Goal: Transaction & Acquisition: Purchase product/service

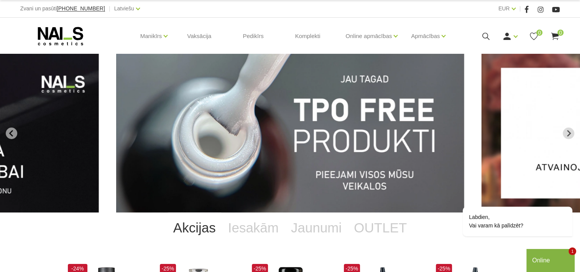
click at [480, 35] on div "Ienākt Reģistrēties 0 0" at bounding box center [506, 36] width 108 height 10
click at [486, 35] on icon at bounding box center [486, 36] width 10 height 10
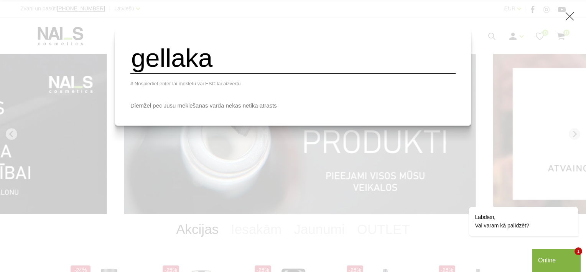
type input "gellaka"
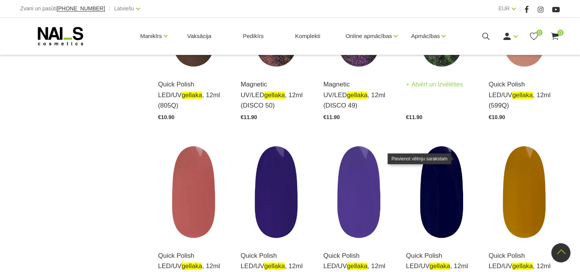
scroll to position [997, 0]
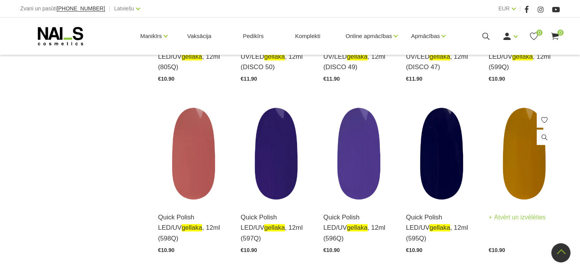
click at [518, 149] on img at bounding box center [524, 153] width 71 height 98
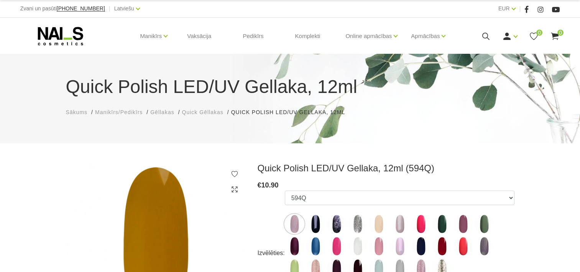
select select "5443"
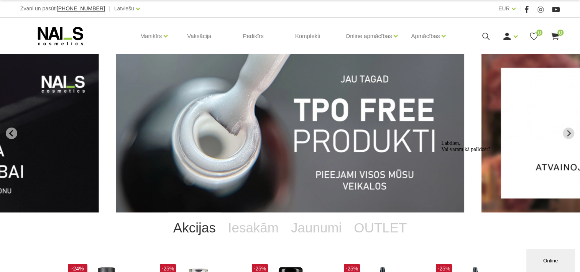
click at [489, 35] on icon at bounding box center [486, 36] width 10 height 10
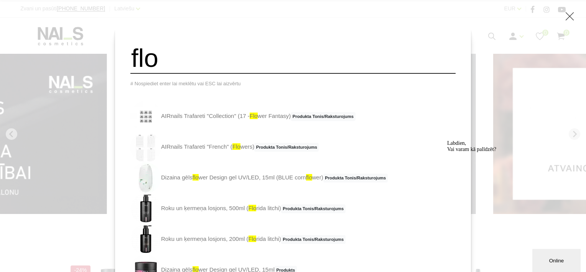
type input "flower design"
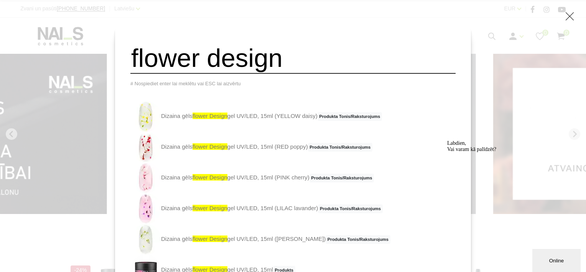
click at [279, 124] on link "Dizaina gēls flower design gel UV/LED, 15ml (YELLOW daisy) Produkta Tonis/Rakst…" at bounding box center [256, 116] width 252 height 31
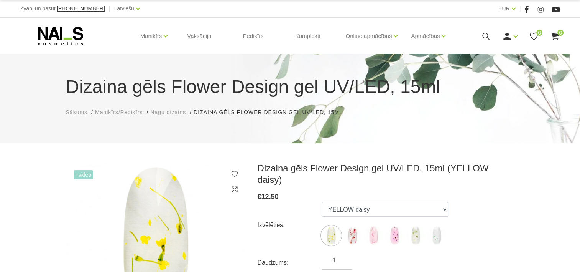
click at [403, 209] on ul "YELLOW daisy RED poppy PINK cherry LILAC lavander WHITE jasmin BLUE cornflower" at bounding box center [385, 225] width 127 height 46
click at [407, 202] on select "YELLOW daisy RED poppy PINK cherry LILAC lavander WHITE jasmin BLUE cornflower" at bounding box center [385, 209] width 127 height 15
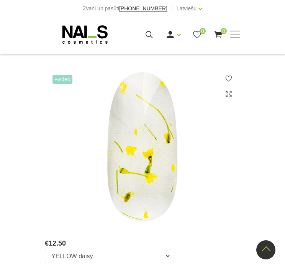
scroll to position [192, 0]
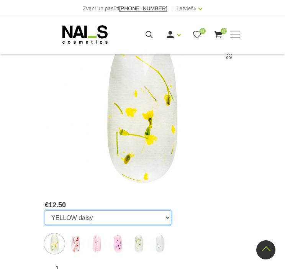
click at [84, 211] on select "YELLOW daisy RED poppy PINK cherry LILAC lavander WHITE jasmin BLUE cornflower" at bounding box center [108, 218] width 127 height 15
click at [121, 211] on select "YELLOW daisy RED poppy PINK cherry LILAC lavander WHITE jasmin BLUE cornflower" at bounding box center [108, 218] width 127 height 15
click at [94, 211] on select "YELLOW daisy RED poppy PINK cherry LILAC lavander WHITE jasmin BLUE cornflower" at bounding box center [108, 218] width 127 height 15
click at [74, 211] on select "YELLOW daisy RED poppy PINK cherry LILAC lavander WHITE jasmin BLUE cornflower" at bounding box center [108, 218] width 127 height 15
click at [133, 211] on select "YELLOW daisy RED poppy PINK cherry LILAC lavander WHITE jasmin BLUE cornflower" at bounding box center [108, 218] width 127 height 15
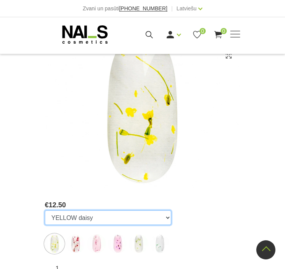
scroll to position [307, 0]
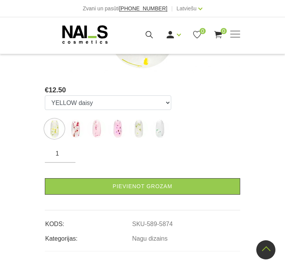
click at [137, 85] on div "€ 12.50" at bounding box center [143, 90] width 196 height 11
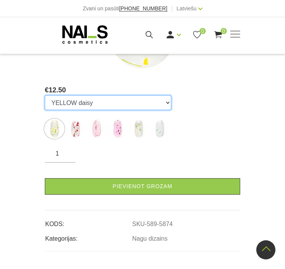
click at [132, 96] on select "YELLOW daisy RED poppy PINK cherry LILAC lavander WHITE jasmin BLUE cornflower" at bounding box center [108, 103] width 127 height 15
click at [45, 96] on select "YELLOW daisy RED poppy PINK cherry LILAC lavander WHITE jasmin BLUE cornflower" at bounding box center [108, 103] width 127 height 15
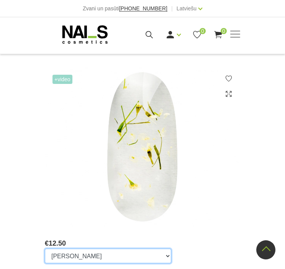
scroll to position [192, 0]
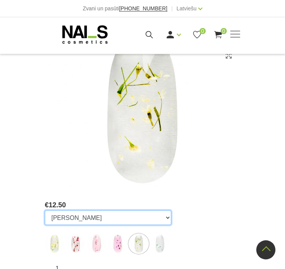
click at [120, 211] on select "YELLOW daisy RED poppy PINK cherry LILAC lavander WHITE jasmin BLUE cornflower" at bounding box center [108, 218] width 127 height 15
select select "5879"
click at [45, 211] on select "YELLOW daisy RED poppy PINK cherry LILAC lavander WHITE jasmin BLUE cornflower" at bounding box center [108, 218] width 127 height 15
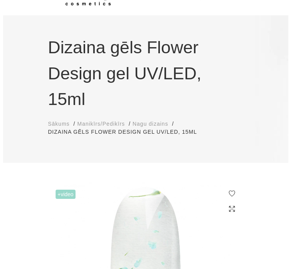
scroll to position [0, 0]
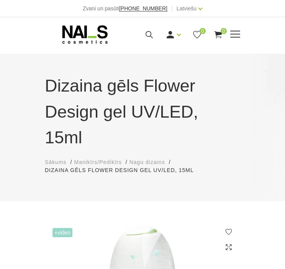
click at [144, 35] on div "Ienākt Reģistrēties 0 0" at bounding box center [178, 35] width 90 height 10
click at [147, 34] on icon at bounding box center [150, 35] width 10 height 10
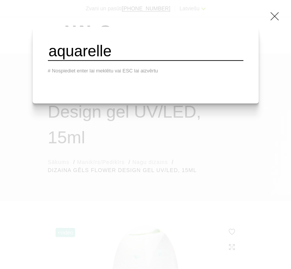
type input "aquarelle"
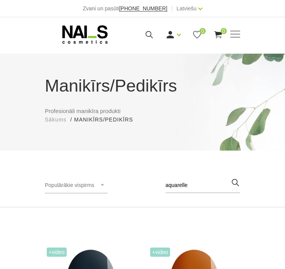
scroll to position [230, 0]
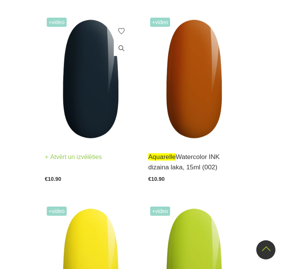
click at [97, 160] on link "Atvērt un izvēlēties" at bounding box center [73, 157] width 57 height 11
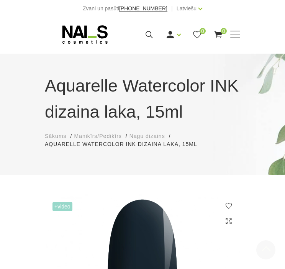
scroll to position [230, 0]
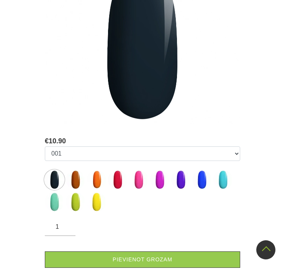
click at [149, 208] on ul "001 002 003 004 005 006 007 008 009 010 011 012" at bounding box center [143, 181] width 196 height 68
click at [107, 206] on ul "001 002 003 004 005 006 007 008 009 010 011 012" at bounding box center [143, 181] width 196 height 68
click at [101, 204] on img at bounding box center [96, 202] width 19 height 19
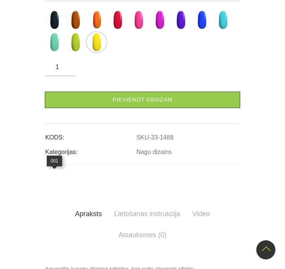
click at [50, 30] on img at bounding box center [54, 19] width 19 height 19
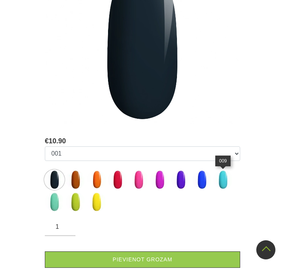
click at [216, 181] on img at bounding box center [223, 179] width 19 height 19
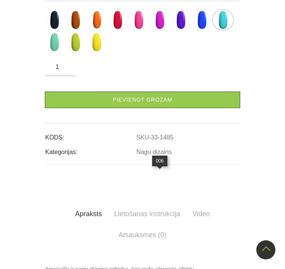
click at [159, 30] on img at bounding box center [159, 19] width 19 height 19
click at [138, 30] on img at bounding box center [138, 19] width 19 height 19
select select "1481"
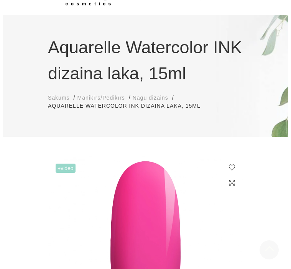
scroll to position [0, 0]
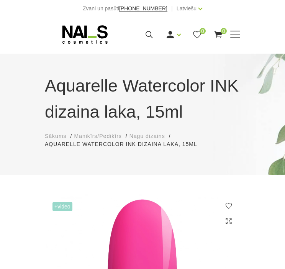
click at [150, 32] on icon at bounding box center [150, 35] width 10 height 10
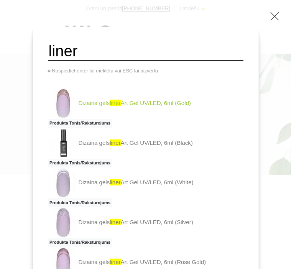
type input "liner"
click at [100, 102] on link "Dizaina gels liner Art Gel UV/LED, 6ml (Gold) Produkta Tonis/Raksturojums" at bounding box center [146, 108] width 196 height 40
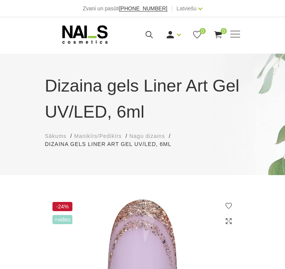
scroll to position [230, 0]
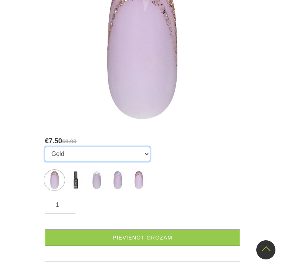
click at [95, 152] on select "Gold Black White Silver Rose Gold" at bounding box center [97, 154] width 105 height 15
click at [86, 151] on select "Gold Black White Silver Rose Gold" at bounding box center [97, 154] width 105 height 15
click at [45, 147] on select "Gold Black White Silver Rose Gold" at bounding box center [97, 154] width 105 height 15
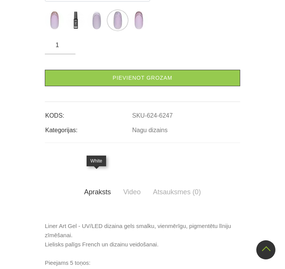
click at [87, 30] on img at bounding box center [96, 20] width 19 height 19
select select "6246"
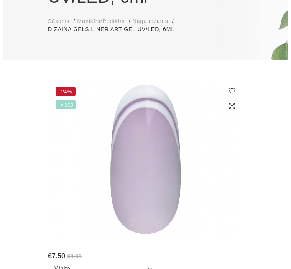
scroll to position [0, 0]
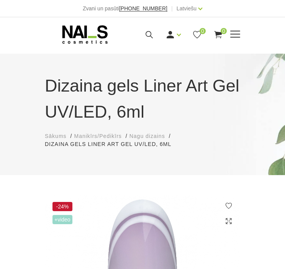
click at [145, 34] on icon at bounding box center [150, 35] width 10 height 10
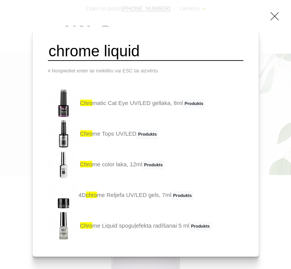
type input "chrome liquid"
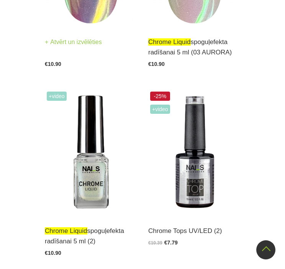
scroll to position [307, 0]
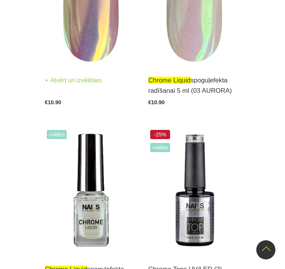
click at [93, 64] on div "+Video chrome liquid spoguļefekta radīšanai 5 ml (04 UNICORN) Atvērt un izvēlēt…" at bounding box center [91, 22] width 92 height 166
click at [74, 30] on img at bounding box center [91, 2] width 92 height 127
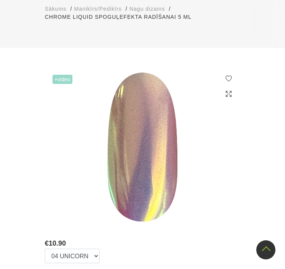
scroll to position [230, 0]
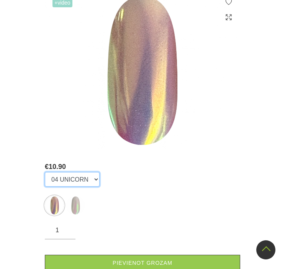
click at [79, 178] on select "04 UNICORN 03 AURORA" at bounding box center [72, 179] width 55 height 15
click at [171, 185] on div "Izvēlēties: 04 UNICORN 03 AURORA" at bounding box center [143, 195] width 196 height 46
click at [76, 180] on select "04 UNICORN 03 AURORA" at bounding box center [72, 179] width 55 height 15
click at [70, 183] on select "04 UNICORN 03 AURORA" at bounding box center [72, 179] width 55 height 15
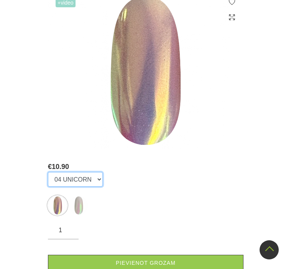
scroll to position [0, 0]
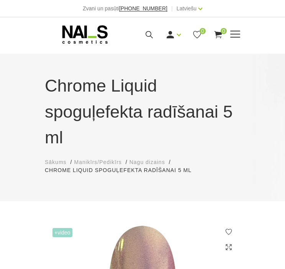
click at [149, 34] on icon at bounding box center [150, 35] width 10 height 10
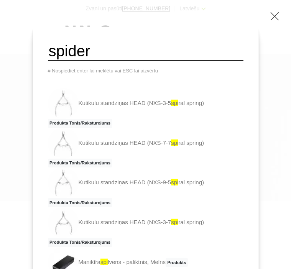
type input "spider"
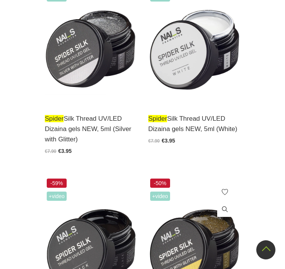
scroll to position [307, 0]
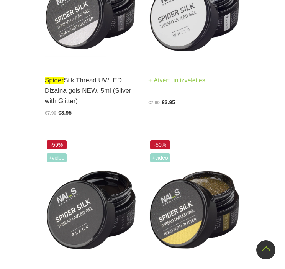
click at [196, 46] on img at bounding box center [194, 2] width 92 height 127
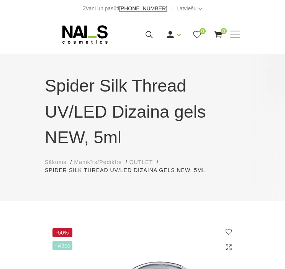
select select "5204"
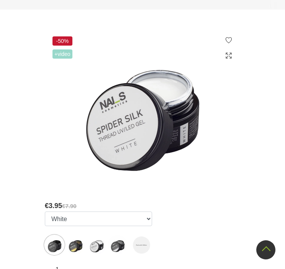
scroll to position [307, 0]
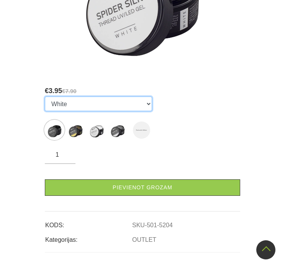
click at [106, 104] on select "Black Gold with Glitter White Silver with Glitter Red with Glitter" at bounding box center [98, 104] width 107 height 15
click at [86, 102] on select "Black Gold with Glitter White Silver with Glitter Red with Glitter" at bounding box center [98, 104] width 107 height 15
click at [96, 107] on select "Black Gold with Glitter White Silver with Glitter Red with Glitter" at bounding box center [98, 104] width 107 height 15
click at [83, 106] on select "Black Gold with Glitter White Silver with Glitter Red with Glitter" at bounding box center [98, 104] width 107 height 15
click at [63, 102] on select "Black Gold with Glitter White Silver with Glitter Red with Glitter" at bounding box center [98, 104] width 107 height 15
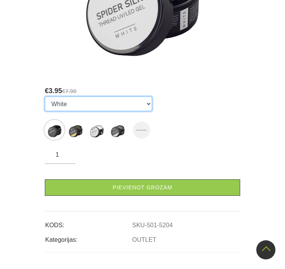
click at [107, 107] on select "Black Gold with Glitter White Silver with Glitter Red with Glitter" at bounding box center [98, 104] width 107 height 15
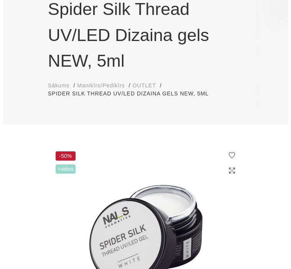
scroll to position [0, 0]
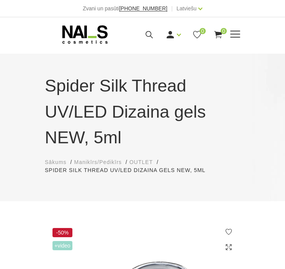
click at [140, 30] on div "Ienākt Reģistrēties 0 0" at bounding box center [178, 35] width 90 height 10
click at [149, 34] on icon at bounding box center [150, 35] width 10 height 10
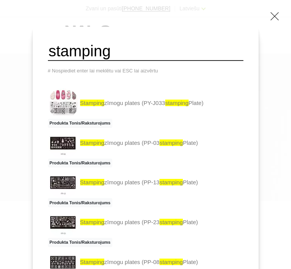
type input "stamping"
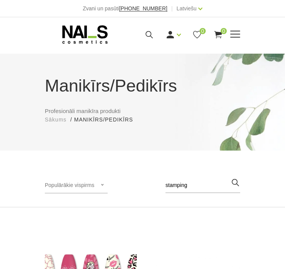
click at [149, 32] on icon at bounding box center [150, 35] width 10 height 10
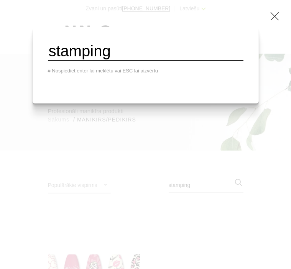
click at [160, 53] on input "stamping" at bounding box center [146, 51] width 196 height 19
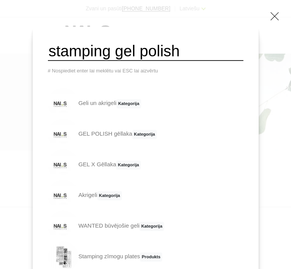
type input "stamping gel polish"
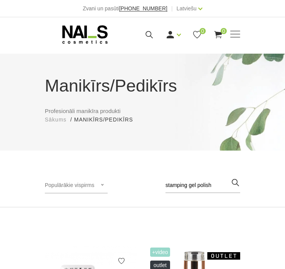
scroll to position [192, 0]
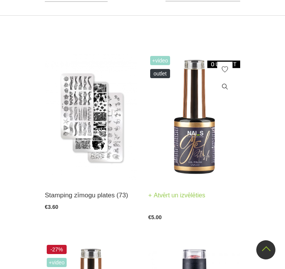
click at [221, 142] on img at bounding box center [194, 117] width 92 height 127
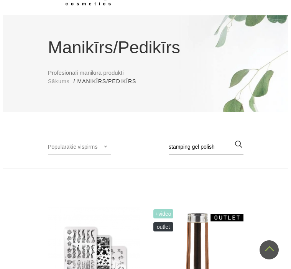
scroll to position [0, 0]
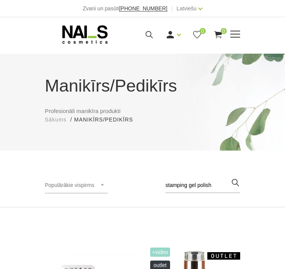
click at [154, 36] on icon at bounding box center [150, 35] width 10 height 10
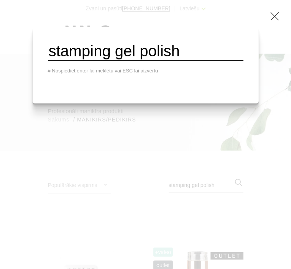
drag, startPoint x: 150, startPoint y: 51, endPoint x: 129, endPoint y: 52, distance: 21.9
click at [129, 52] on input "stamping gel polish" at bounding box center [146, 51] width 196 height 19
type input "stamping polish"
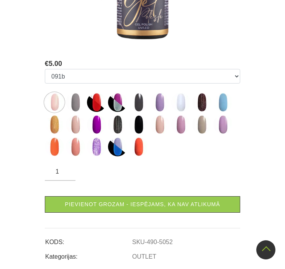
scroll to position [230, 0]
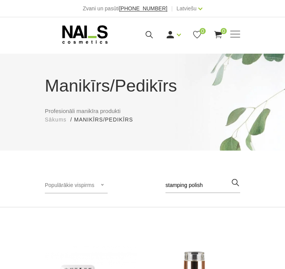
scroll to position [153, 0]
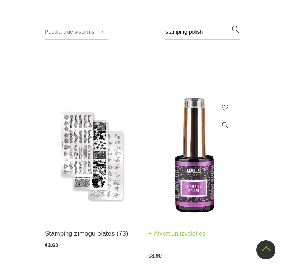
click at [178, 153] on img at bounding box center [194, 155] width 92 height 127
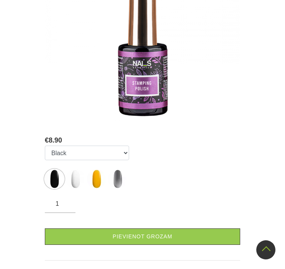
scroll to position [269, 0]
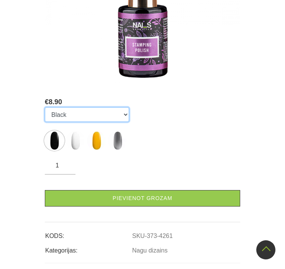
click at [105, 112] on select "Black White Yellow Silver" at bounding box center [87, 114] width 84 height 15
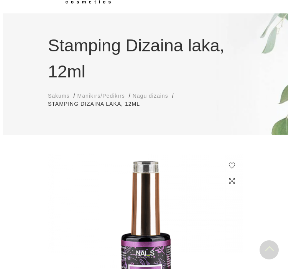
scroll to position [0, 0]
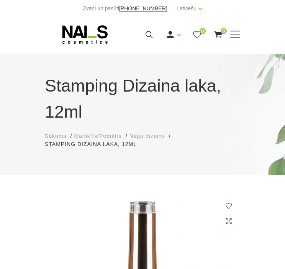
click at [149, 36] on icon at bounding box center [150, 35] width 10 height 10
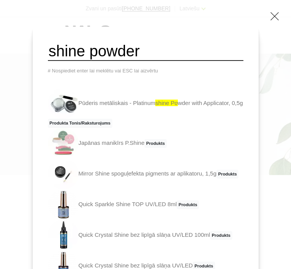
type input "shine powder"
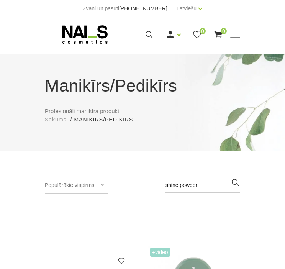
scroll to position [115, 0]
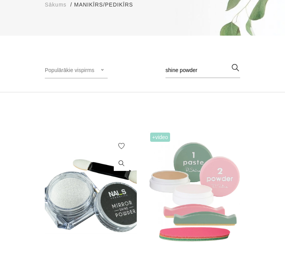
click at [105, 180] on img at bounding box center [91, 194] width 92 height 127
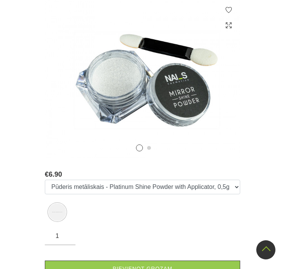
scroll to position [345, 0]
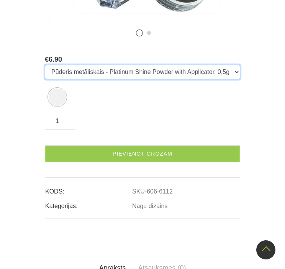
click at [108, 68] on select "Pūderis metāliskais - Platinum Shine Powder with Applicator, 0,5g" at bounding box center [143, 72] width 196 height 15
click at [132, 71] on select "Pūderis metāliskais - Platinum Shine Powder with Applicator, 0,5g" at bounding box center [143, 72] width 196 height 15
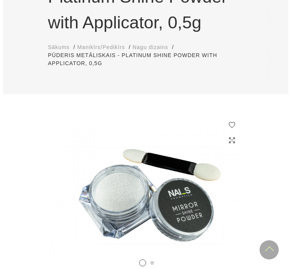
scroll to position [0, 0]
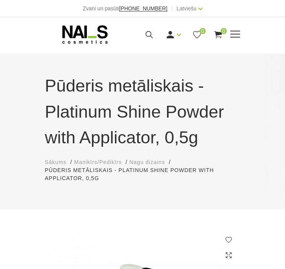
click at [147, 36] on icon at bounding box center [150, 35] width 10 height 10
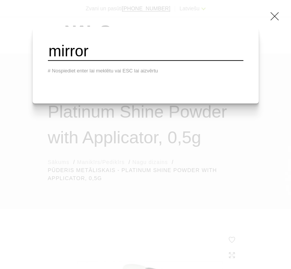
type input "mirror"
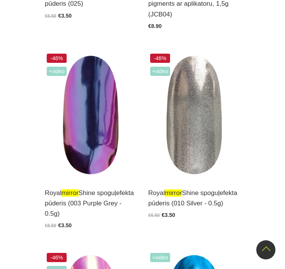
scroll to position [1036, 0]
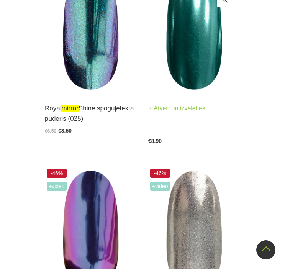
click at [198, 105] on link "Atvērt un izvēlēties" at bounding box center [176, 108] width 57 height 11
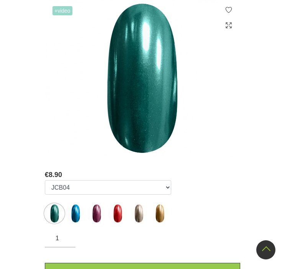
scroll to position [307, 0]
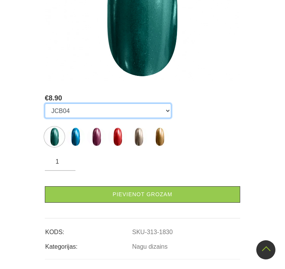
click at [141, 106] on select "JCB04 JCB05 MCB05 MCB08 MCB15 MCB19" at bounding box center [108, 111] width 127 height 15
click at [68, 104] on select "JCB04 JCB05 MCB05 MCB08 MCB15 MCB19" at bounding box center [108, 111] width 127 height 15
click at [80, 104] on select "JCB04 JCB05 MCB05 MCB08 MCB15 MCB19" at bounding box center [108, 111] width 127 height 15
click at [82, 104] on select "JCB04 JCB05 MCB05 MCB08 MCB15 MCB19" at bounding box center [108, 111] width 127 height 15
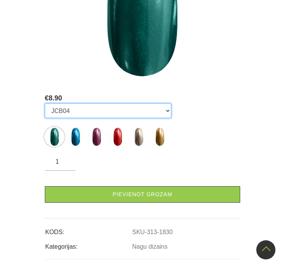
click at [129, 104] on select "JCB04 JCB05 MCB05 MCB08 MCB15 MCB19" at bounding box center [108, 111] width 127 height 15
click at [80, 104] on select "JCB04 JCB05 MCB05 MCB08 MCB15 MCB19" at bounding box center [108, 111] width 127 height 15
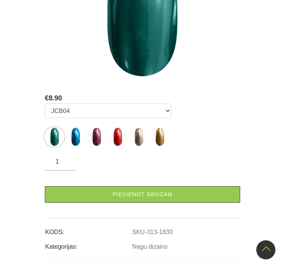
click at [215, 104] on div "Izvēlēties: JCB04 JCB05 MCB05 MCB08 MCB15 MCB19" at bounding box center [143, 127] width 196 height 46
click at [227, 77] on div "+Video" at bounding box center [142, 7] width 207 height 171
click at [124, 76] on div "+Video" at bounding box center [142, 7] width 207 height 171
click at [138, 51] on img at bounding box center [143, 2] width 196 height 160
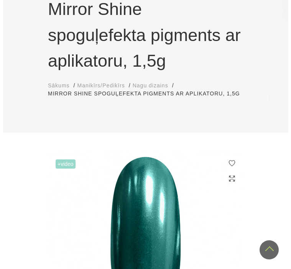
scroll to position [0, 0]
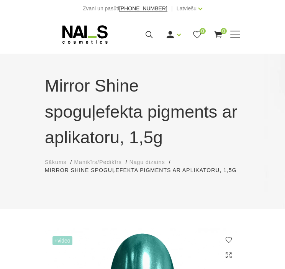
click at [149, 34] on icon at bounding box center [150, 35] width 10 height 10
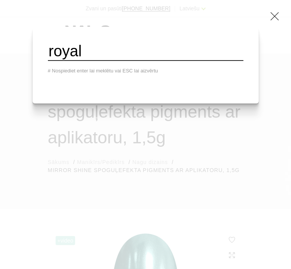
type input "royal"
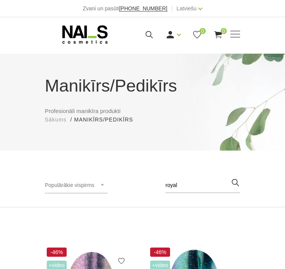
scroll to position [153, 0]
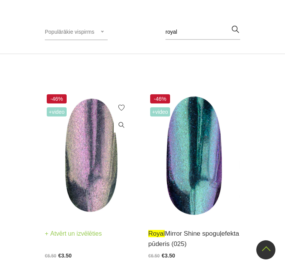
click at [89, 186] on img at bounding box center [91, 155] width 92 height 127
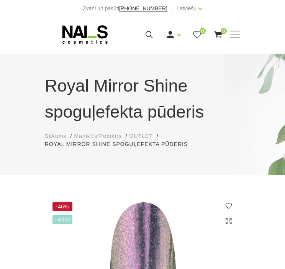
scroll to position [192, 0]
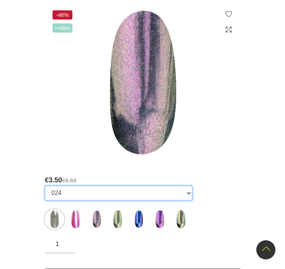
click at [187, 194] on select "010 Silver - 0.5g 050 Pearl - 0.5g 024 033 021 026 022" at bounding box center [119, 193] width 148 height 15
click at [124, 192] on select "010 Silver - 0.5g 050 Pearl - 0.5g 024 033 021 026 022" at bounding box center [119, 193] width 148 height 15
select select "3786"
click at [45, 186] on select "010 Silver - 0.5g 050 Pearl - 0.5g 024 033 021 026 022" at bounding box center [119, 193] width 148 height 15
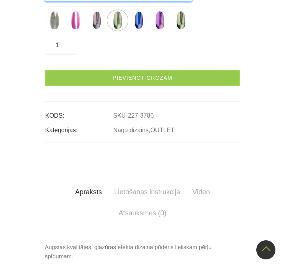
scroll to position [307, 0]
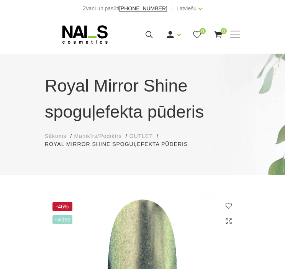
scroll to position [192, 0]
